Goal: Task Accomplishment & Management: Manage account settings

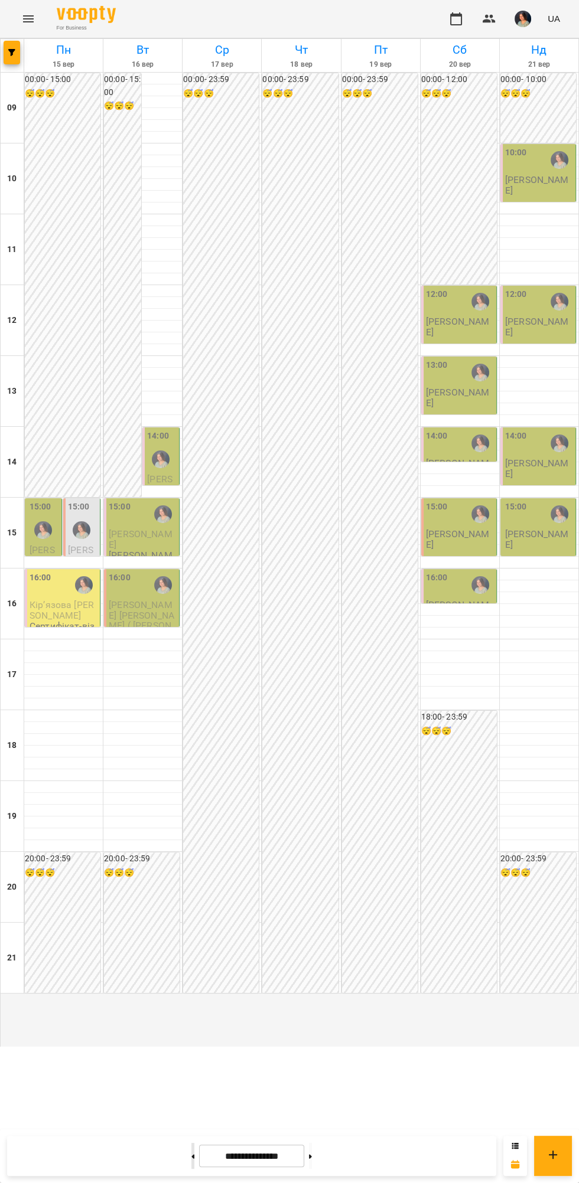
click at [192, 1157] on icon at bounding box center [193, 1156] width 3 height 4
type input "**********"
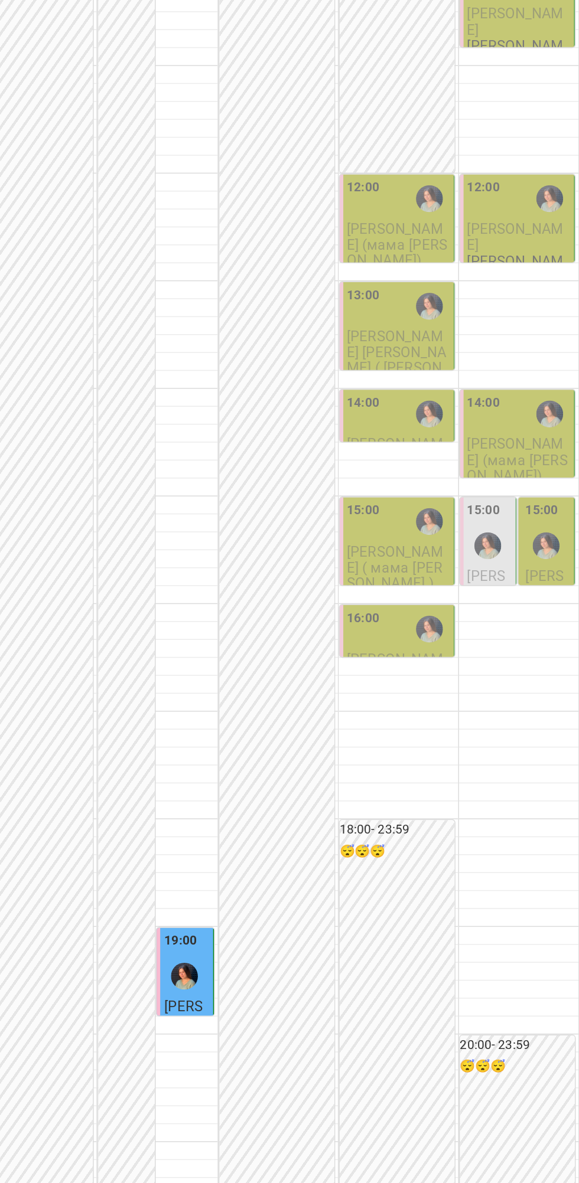
click at [468, 315] on div at bounding box center [479, 301] width 27 height 27
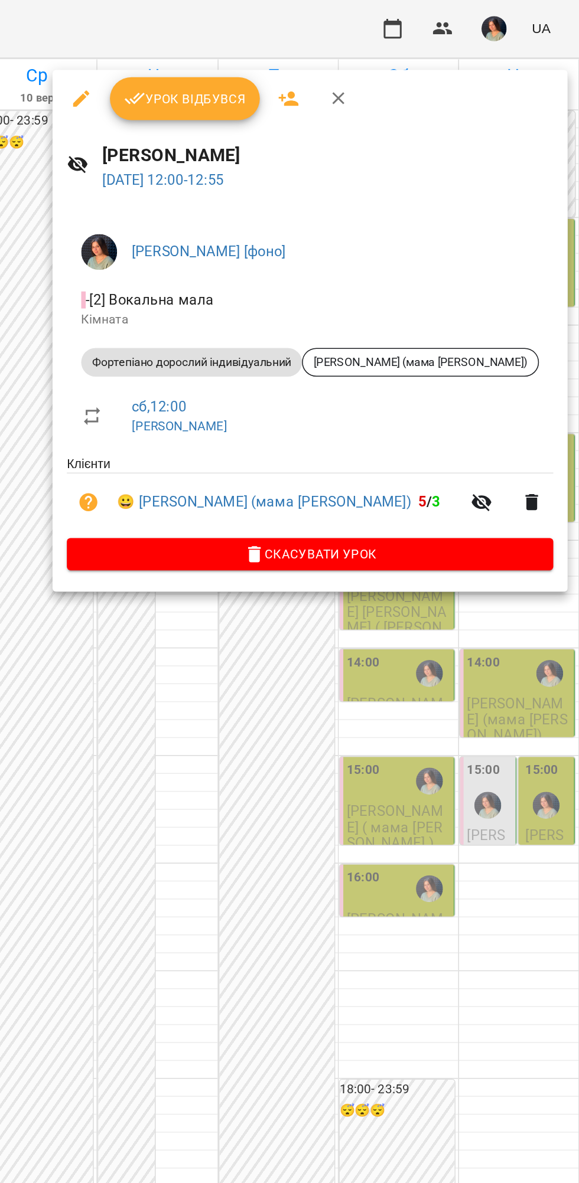
click at [325, 58] on span "Урок відбувся" at bounding box center [319, 65] width 80 height 14
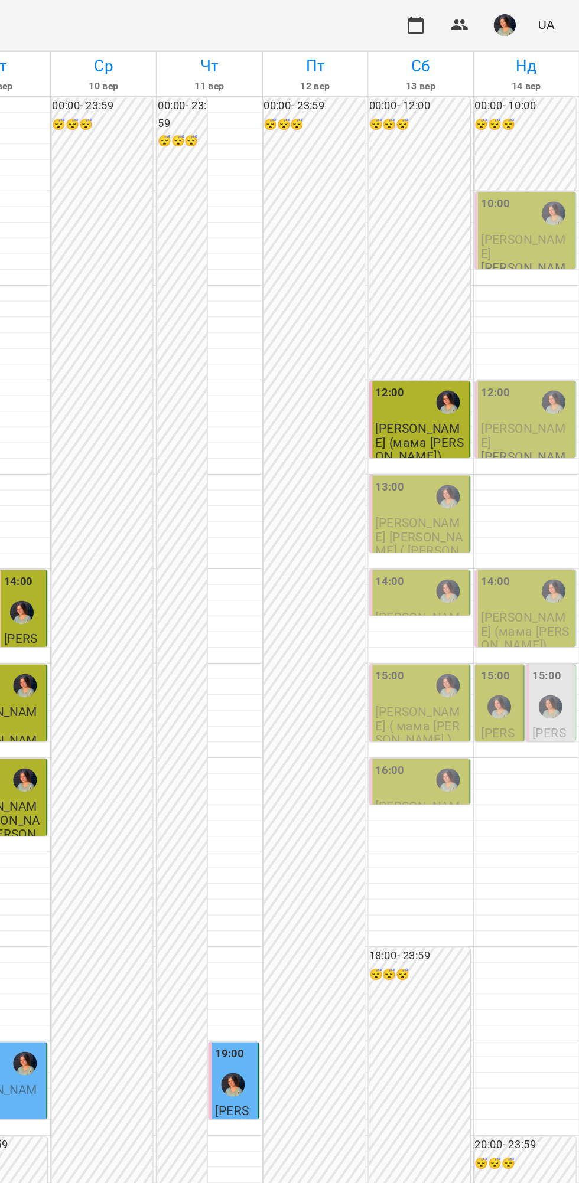
click at [156, 807] on img "Ніколь [фоно]" at bounding box center [163, 798] width 18 height 18
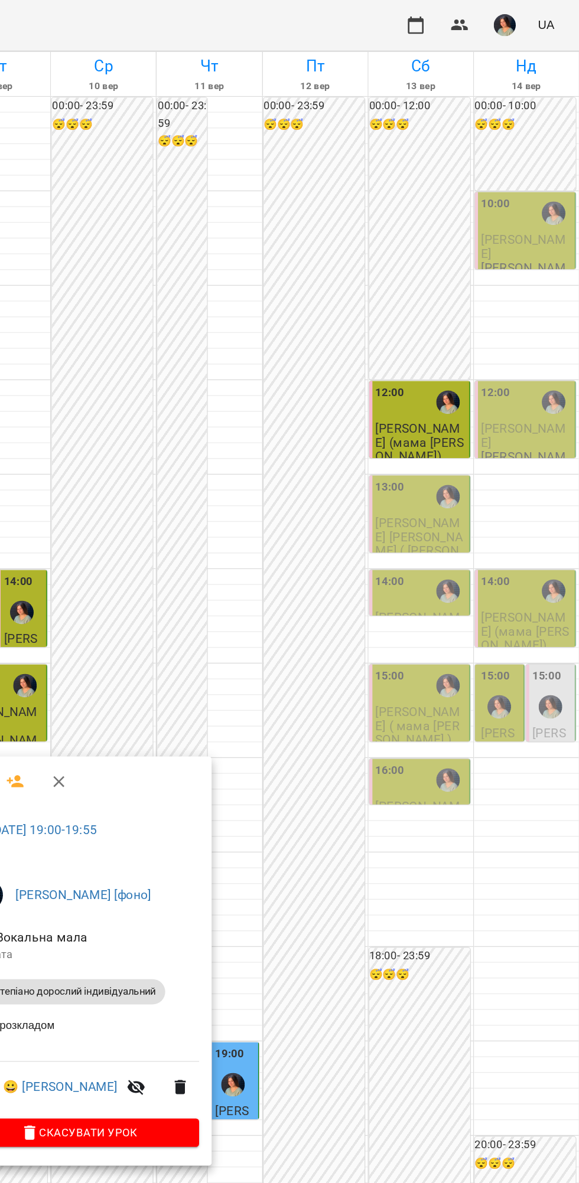
click at [488, 673] on div at bounding box center [289, 591] width 579 height 1183
